Goal: Task Accomplishment & Management: Use online tool/utility

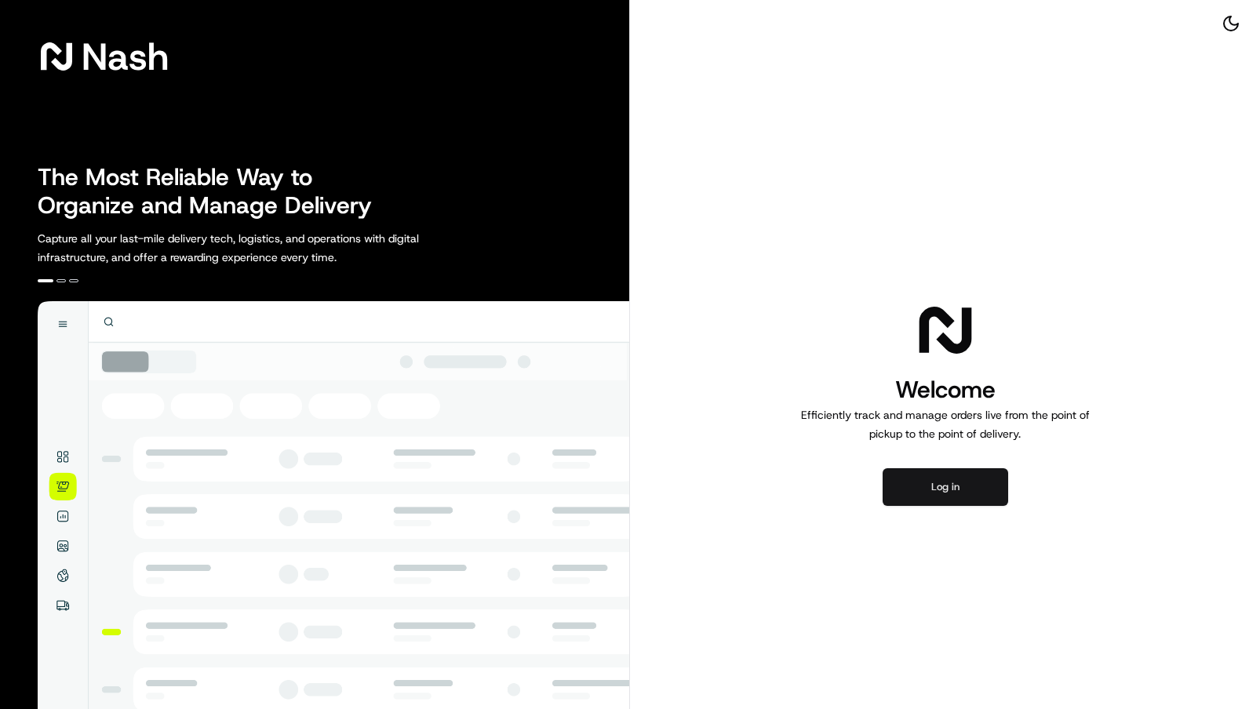
click at [949, 491] on button "Log in" at bounding box center [946, 487] width 126 height 38
